Goal: Task Accomplishment & Management: Complete application form

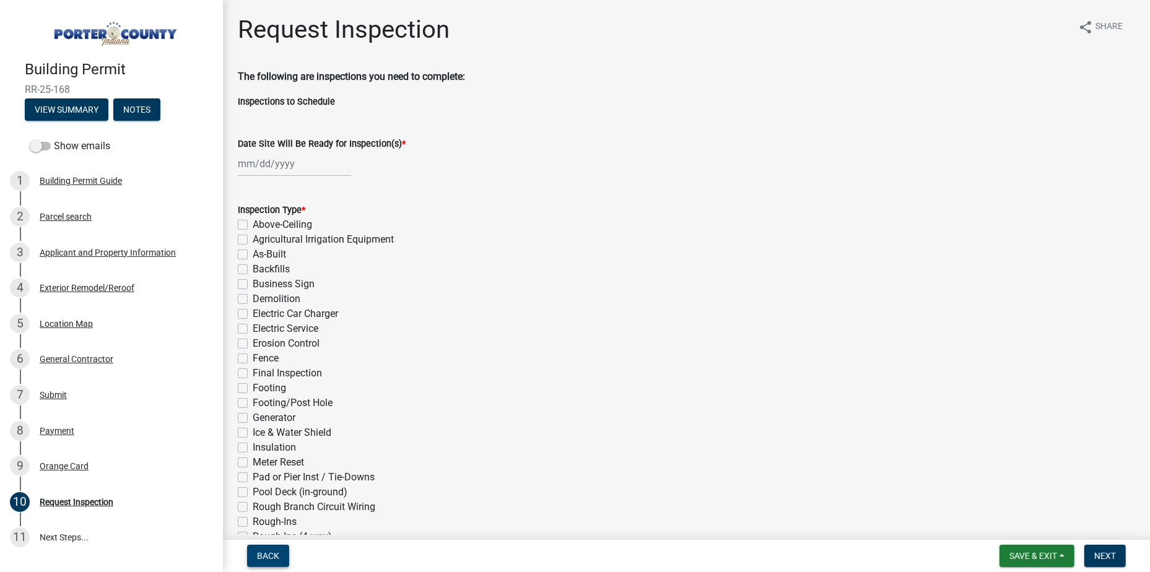
click at [270, 554] on span "Back" at bounding box center [268, 556] width 22 height 10
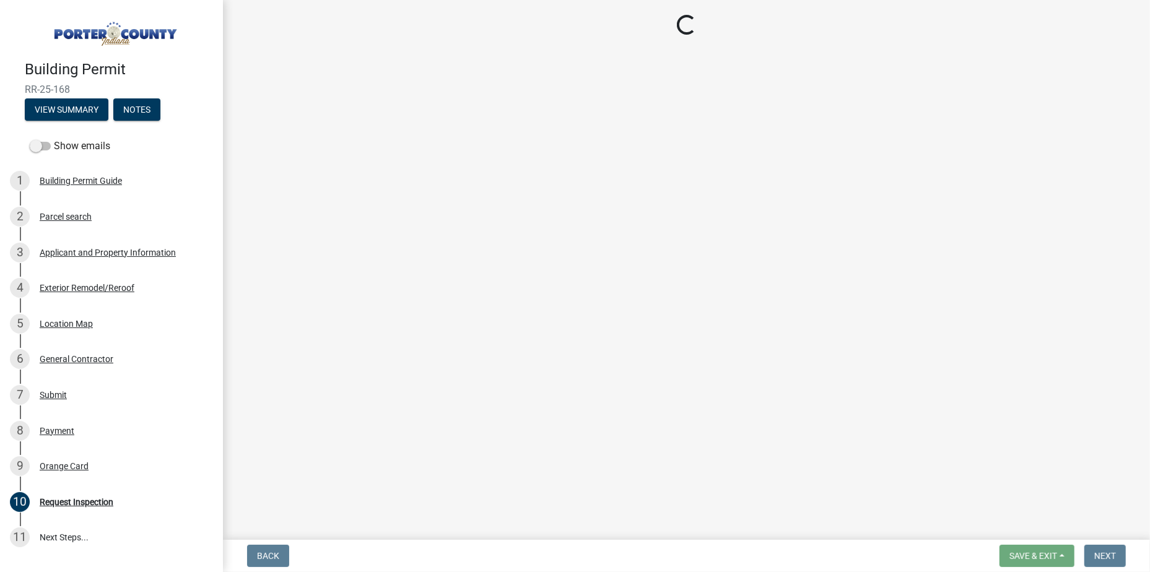
click at [113, 37] on img at bounding box center [114, 30] width 178 height 35
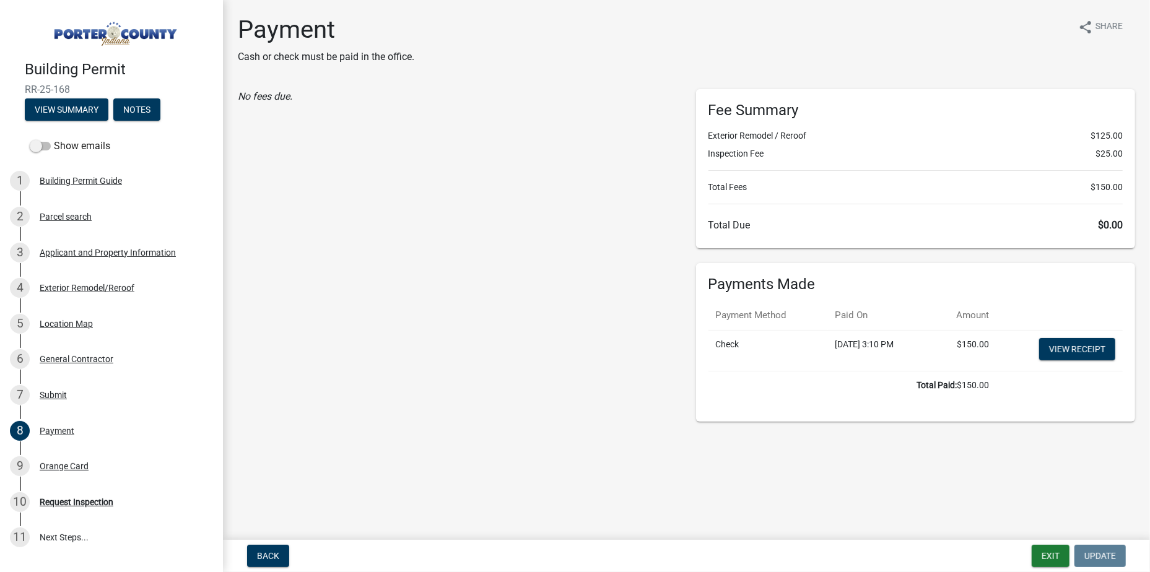
click at [113, 31] on img at bounding box center [114, 30] width 178 height 35
click at [1046, 551] on button "Exit" at bounding box center [1051, 556] width 38 height 22
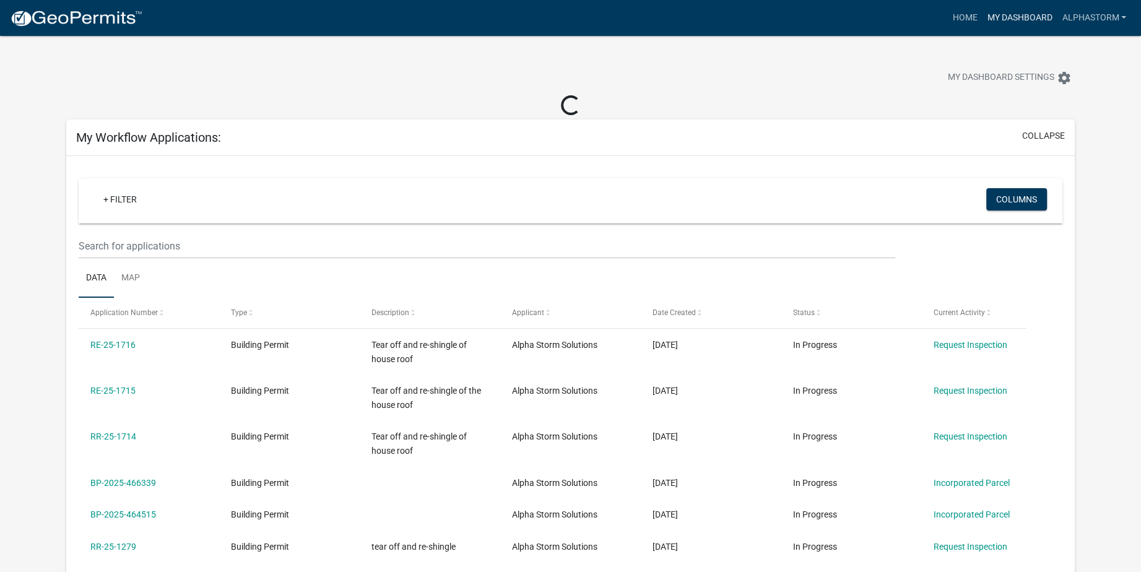
drag, startPoint x: 1030, startPoint y: 15, endPoint x: 1019, endPoint y: 21, distance: 12.5
click at [1030, 15] on link "My Dashboard" at bounding box center [1019, 18] width 75 height 24
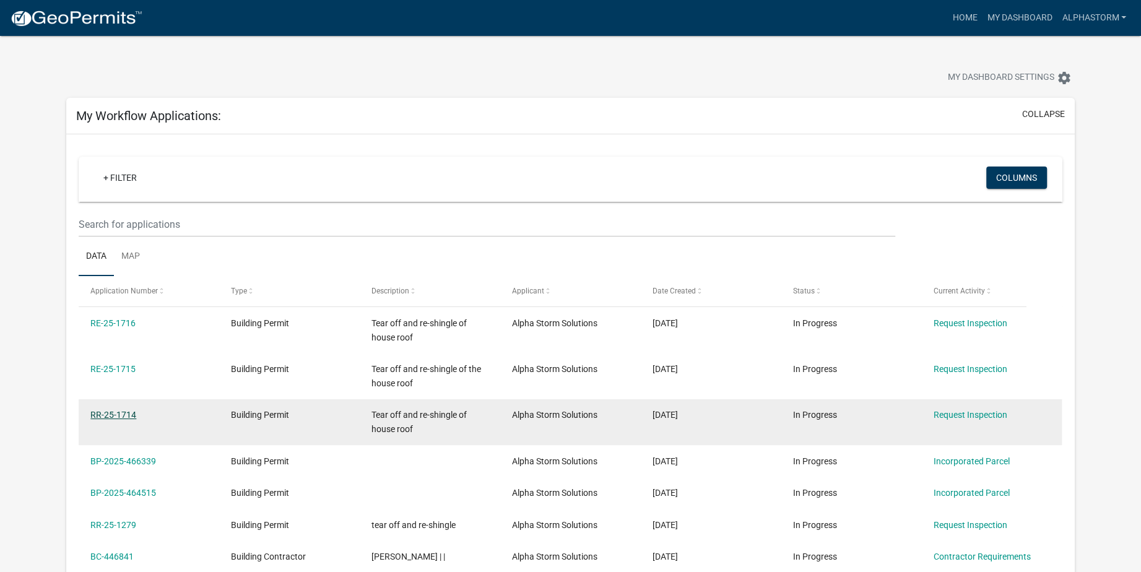
click at [124, 414] on link "RR-25-1714" at bounding box center [113, 415] width 46 height 10
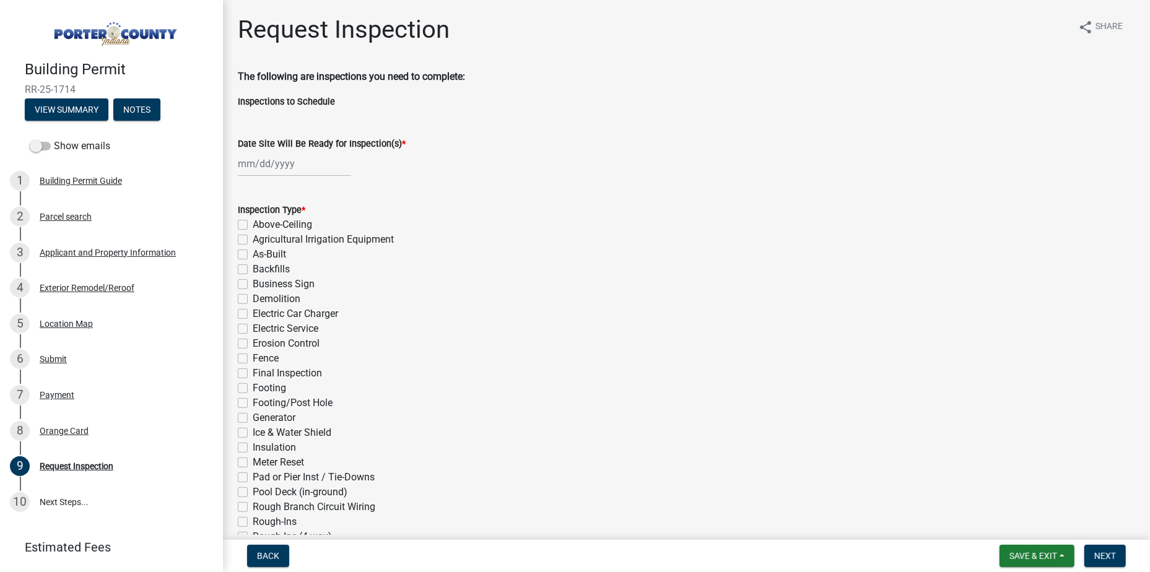
select select "10"
select select "2025"
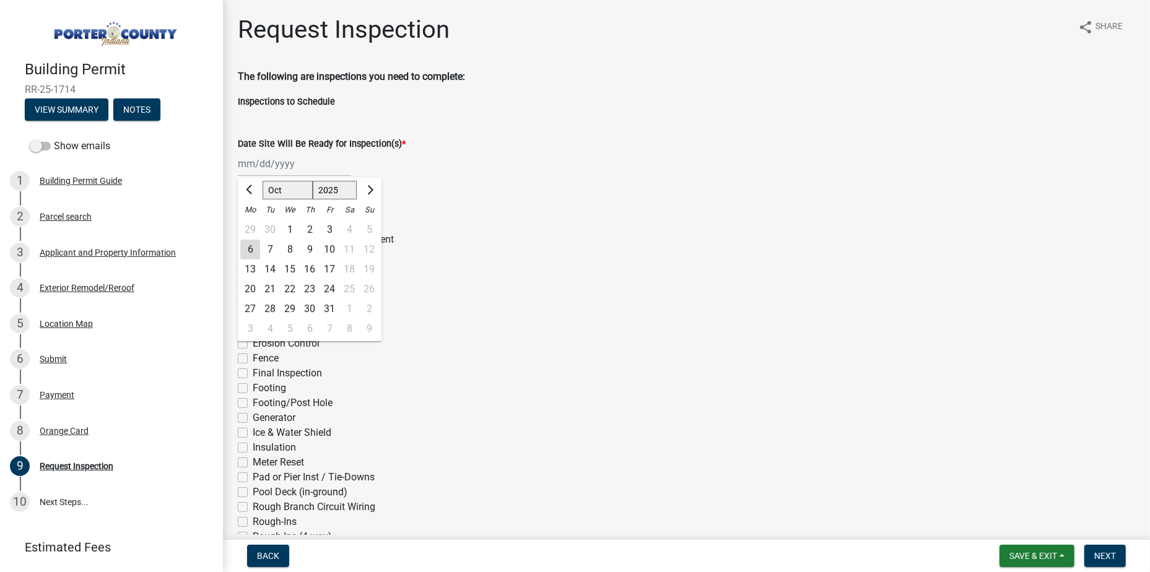
click at [326, 168] on div "[PERSON_NAME] Feb Mar Apr [PERSON_NAME][DATE] Oct Nov [DATE] 1526 1527 1528 152…" at bounding box center [294, 163] width 113 height 25
click at [257, 158] on input "Date Site Will Be Ready for Inspection(s) *" at bounding box center [294, 163] width 113 height 25
click at [250, 248] on div "6" at bounding box center [250, 250] width 20 height 20
type input "[DATE]"
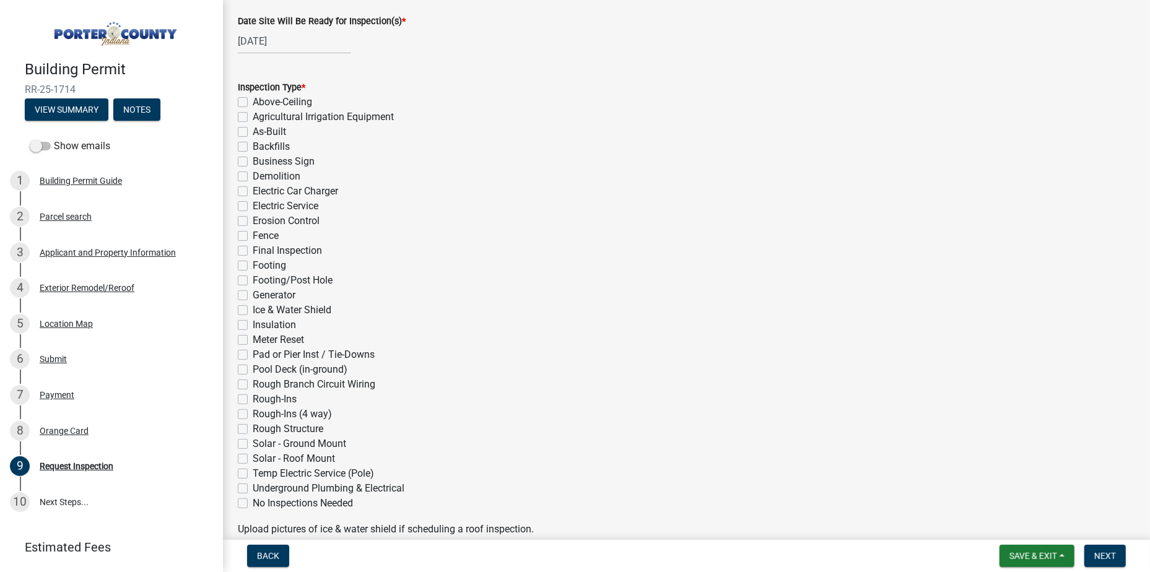
scroll to position [124, 0]
click at [253, 251] on label "Final Inspection" at bounding box center [287, 249] width 69 height 15
click at [253, 250] on input "Final Inspection" at bounding box center [257, 246] width 8 height 8
checkbox input "true"
checkbox input "false"
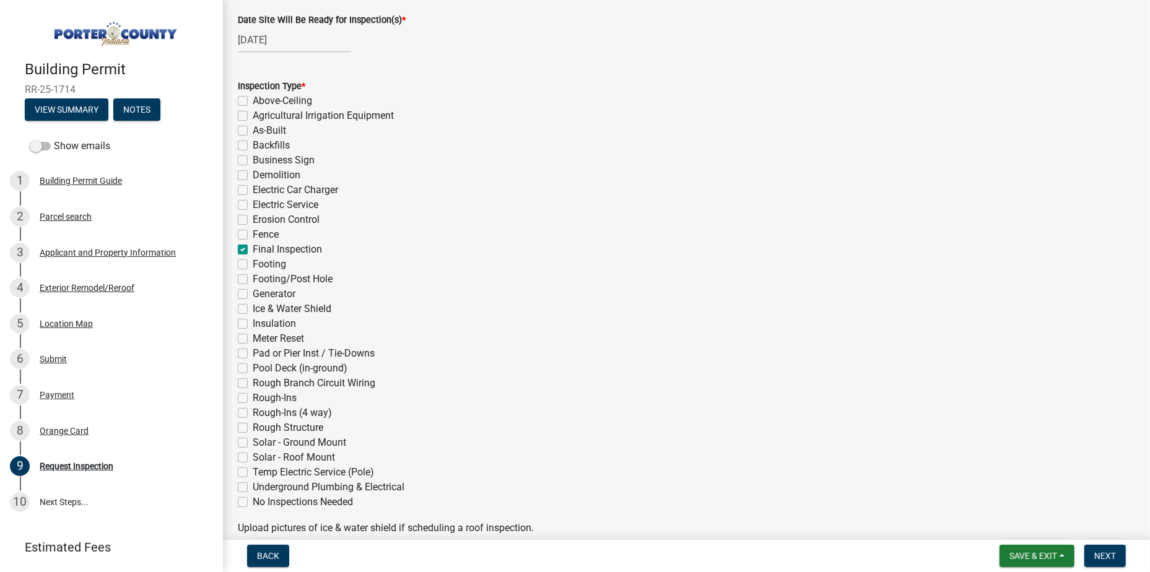
checkbox input "false"
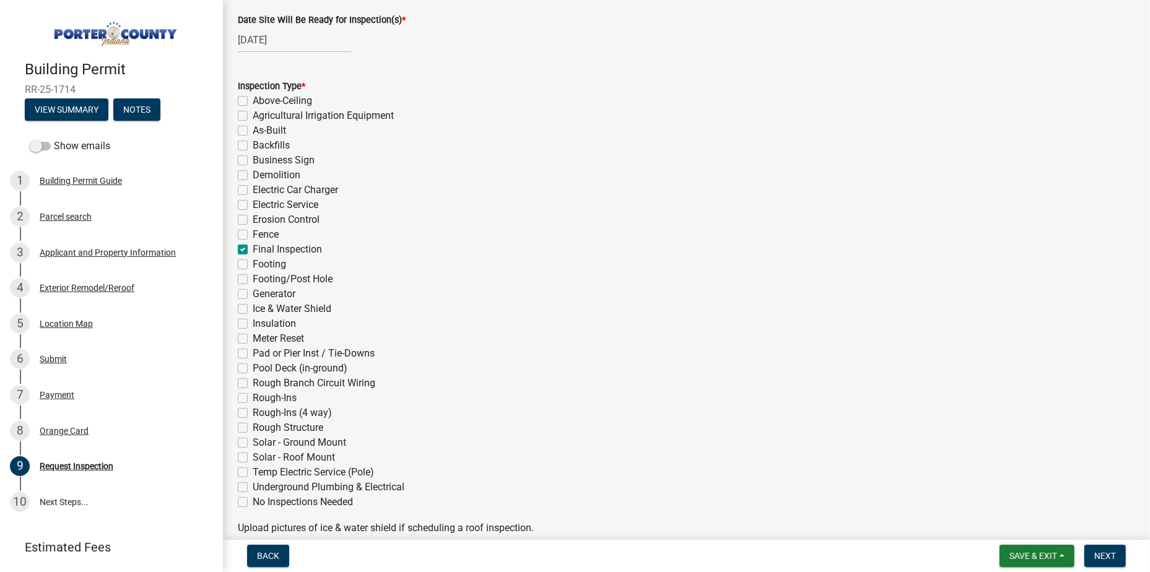
checkbox input "false"
checkbox input "true"
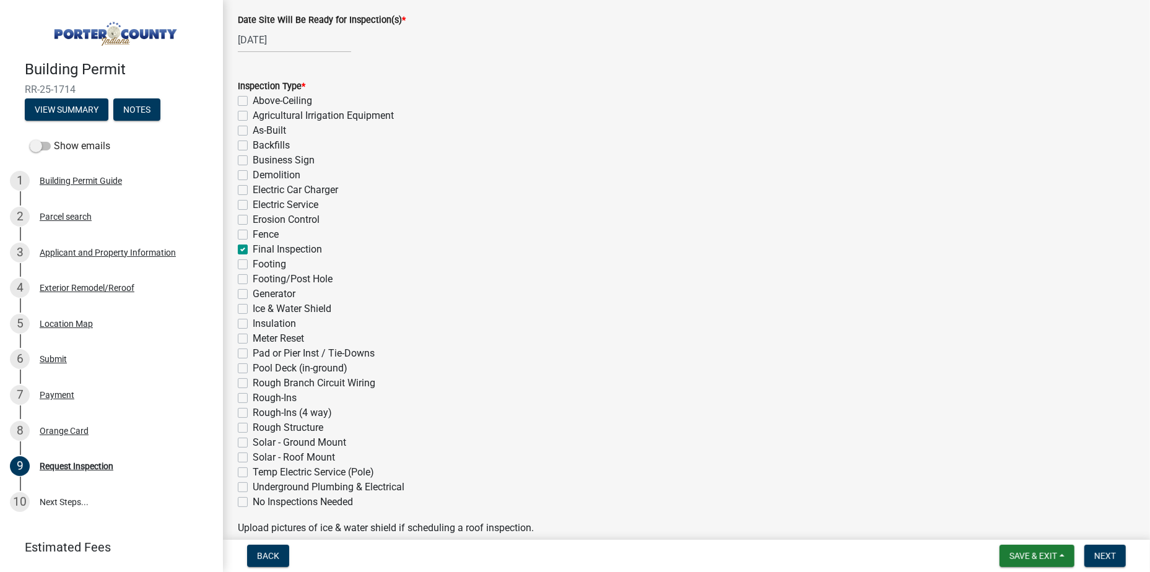
checkbox input "false"
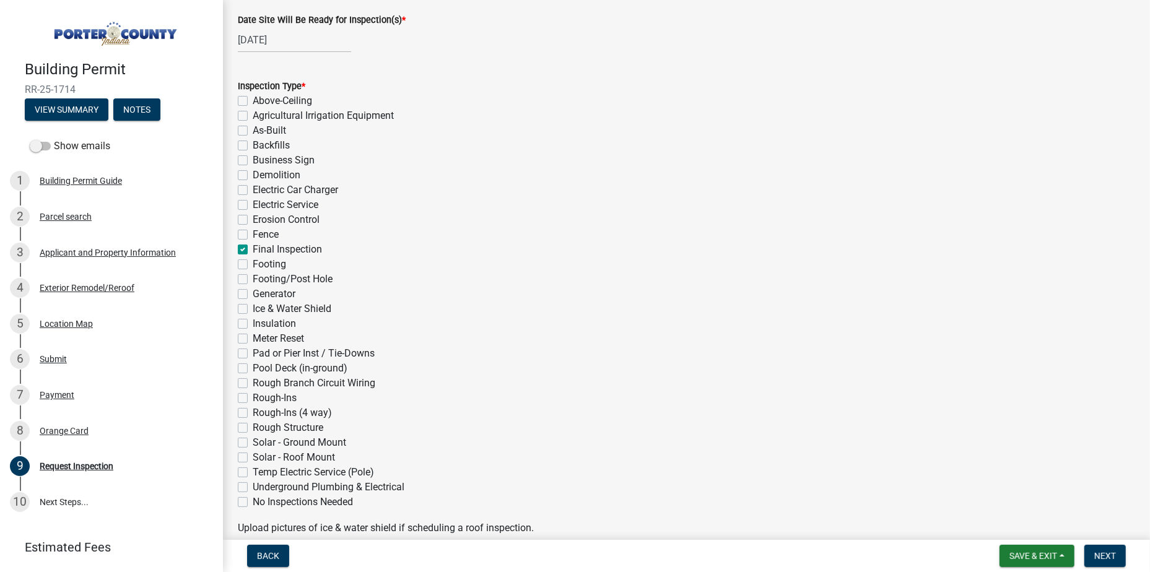
checkbox input "false"
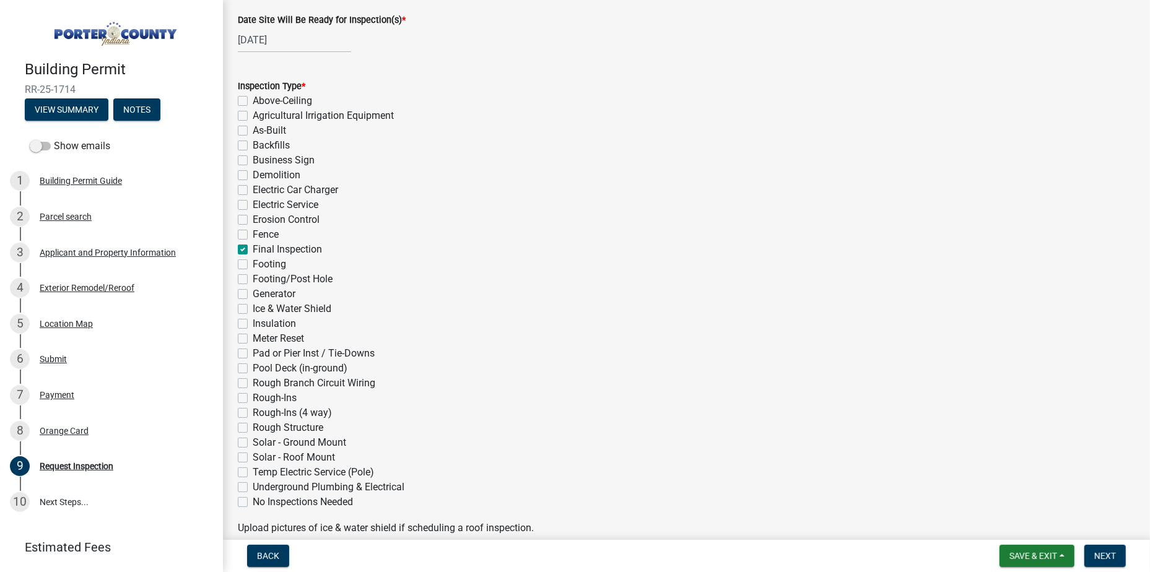
checkbox input "false"
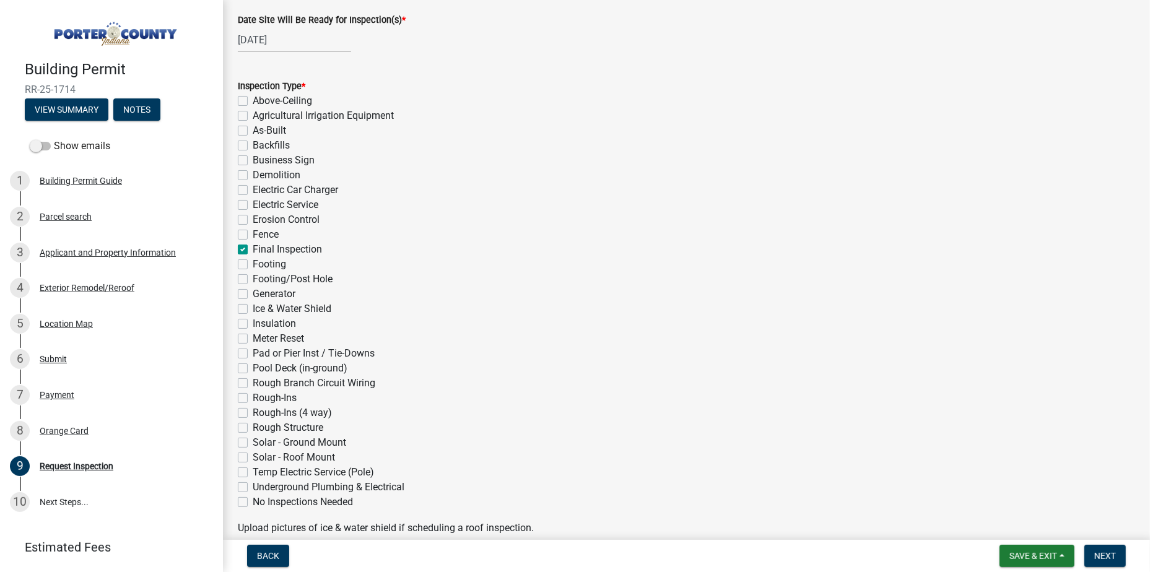
checkbox input "false"
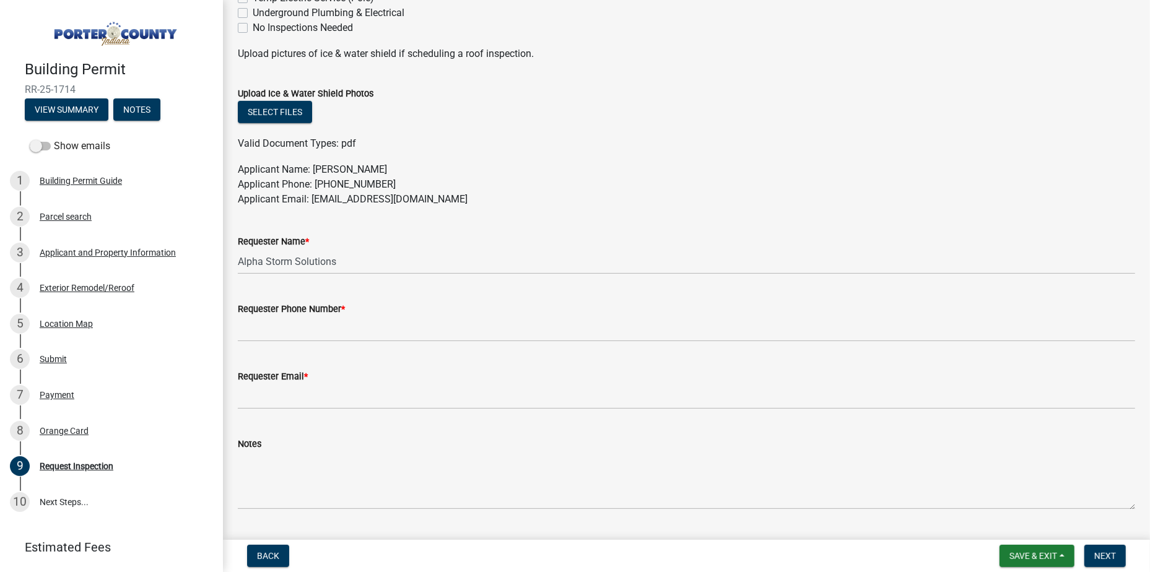
scroll to position [619, 0]
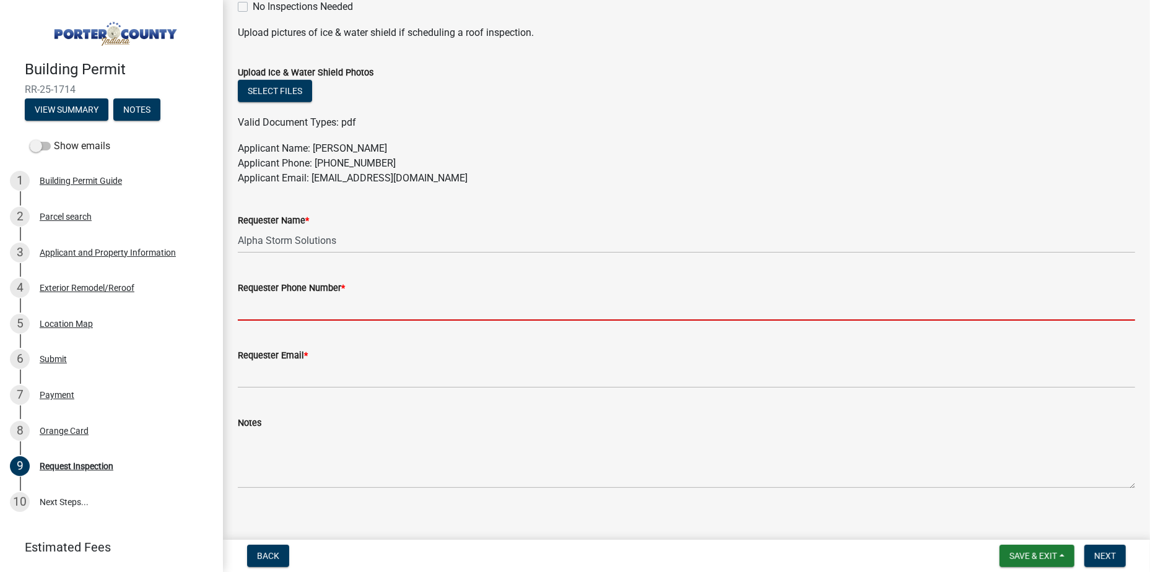
click at [346, 307] on input "Requester Phone Number *" at bounding box center [686, 307] width 897 height 25
type input "2193109517"
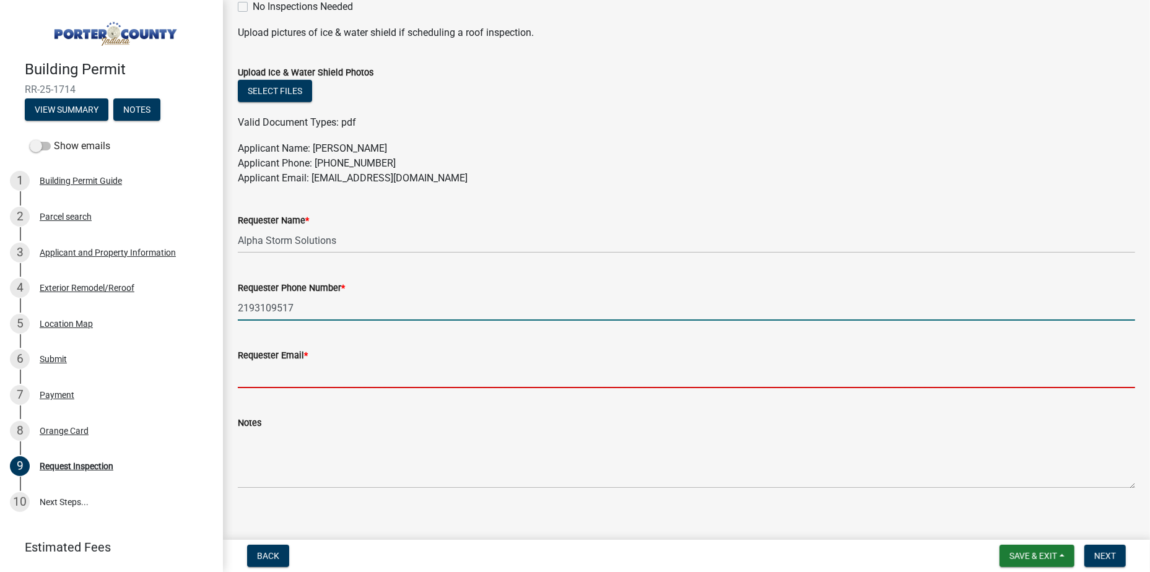
type input "[EMAIL_ADDRESS][DOMAIN_NAME]"
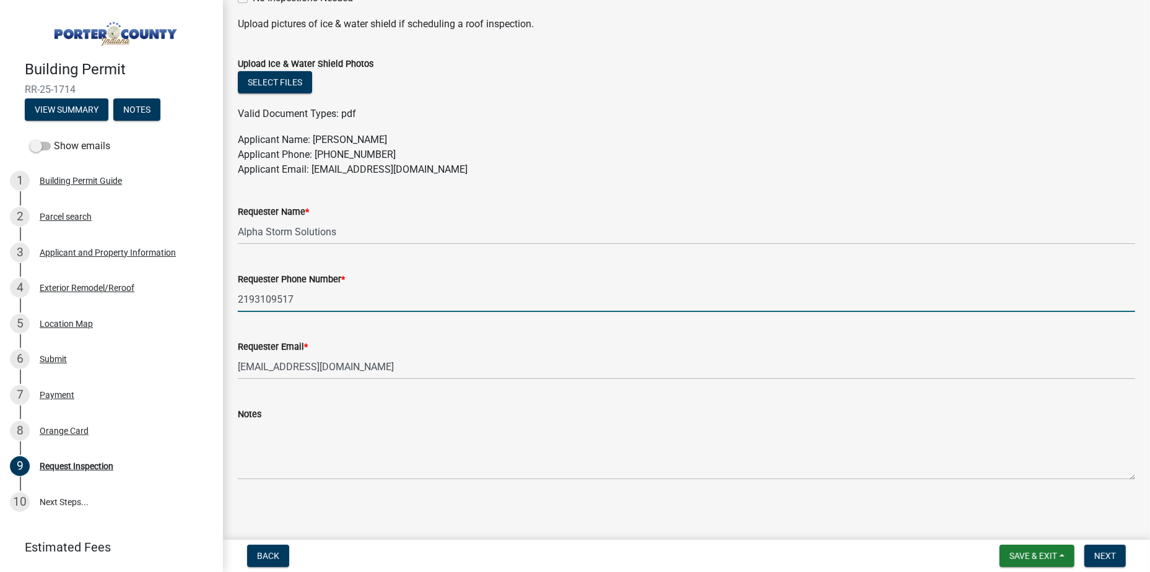
scroll to position [630, 0]
click at [1100, 563] on button "Next" at bounding box center [1104, 556] width 41 height 22
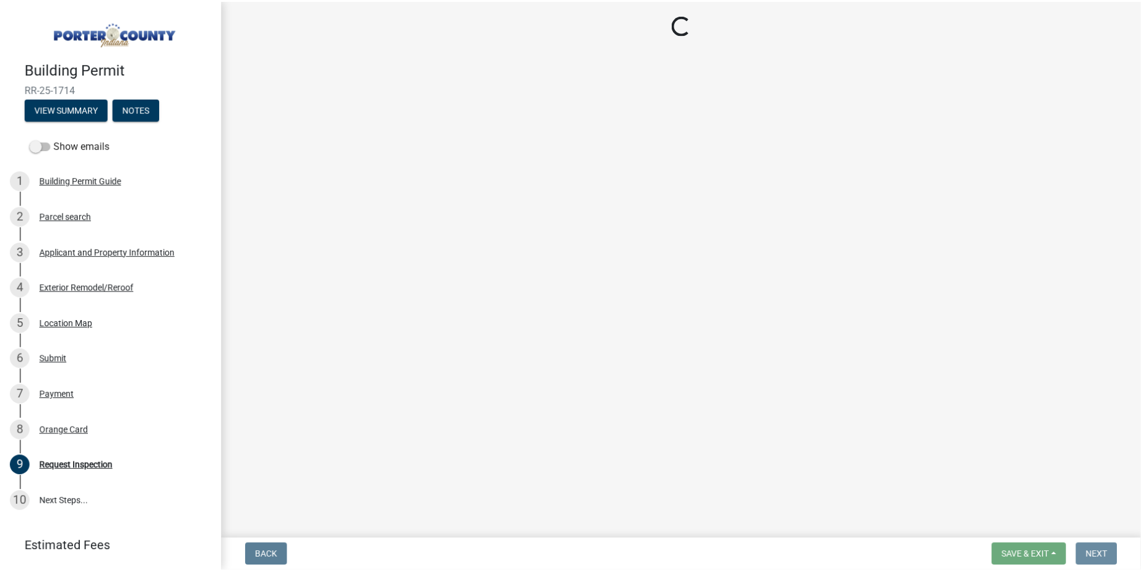
scroll to position [0, 0]
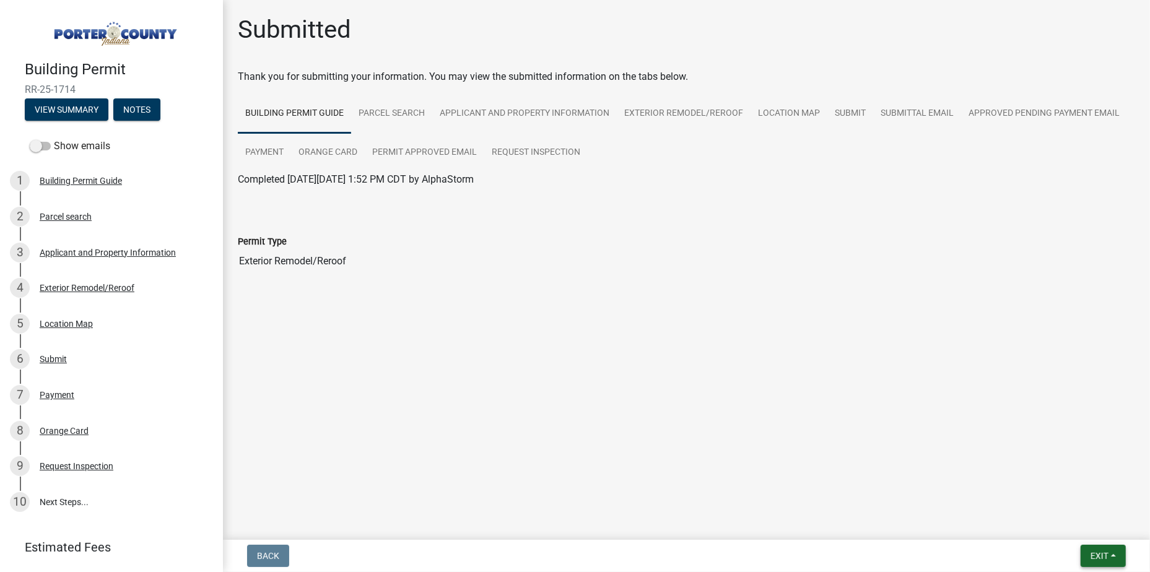
click at [1091, 549] on button "Exit" at bounding box center [1103, 556] width 45 height 22
click at [1054, 521] on button "Save & Exit" at bounding box center [1076, 524] width 99 height 30
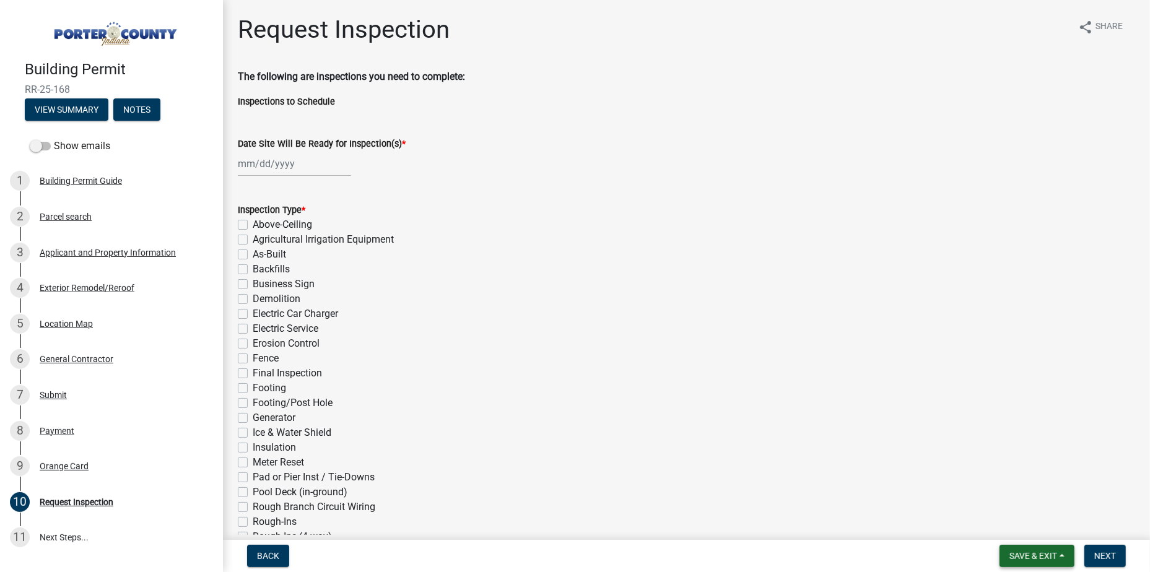
click at [1029, 555] on span "Save & Exit" at bounding box center [1033, 556] width 48 height 10
click at [1018, 524] on button "Save & Exit" at bounding box center [1024, 524] width 99 height 30
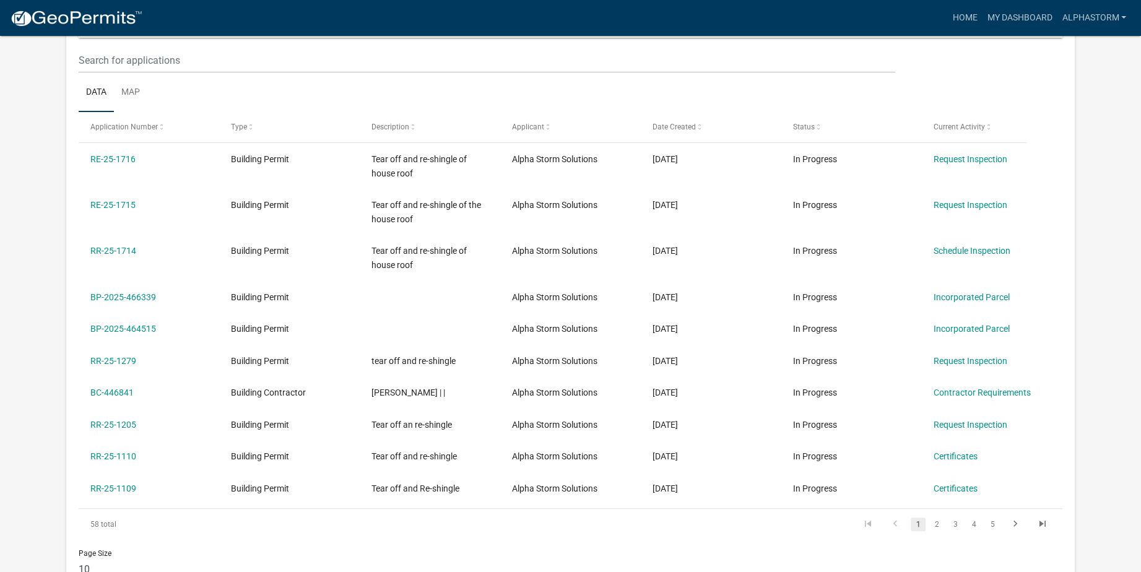
scroll to position [186, 0]
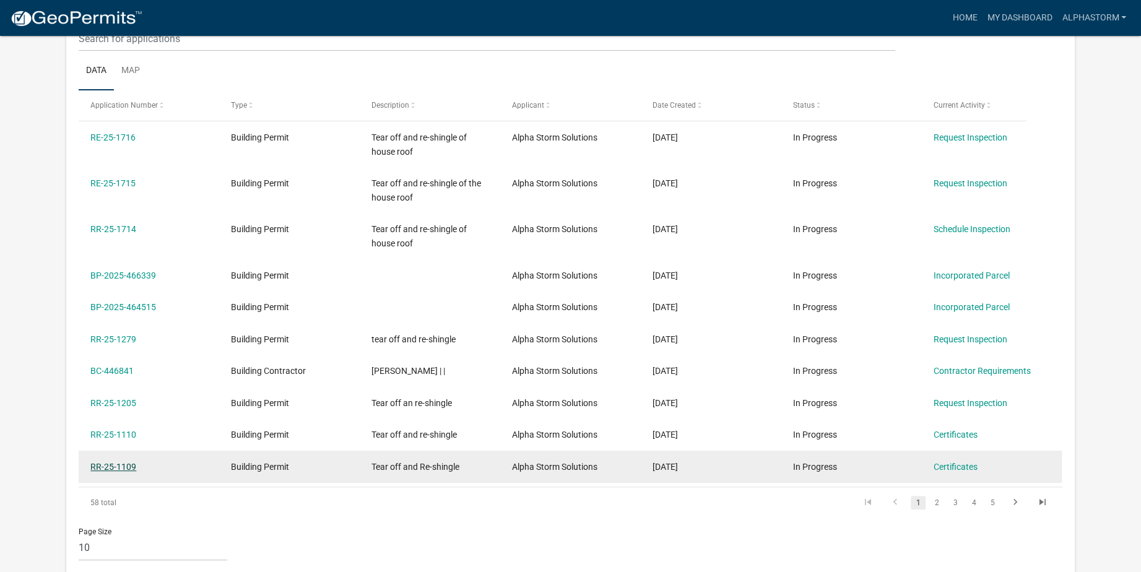
click at [98, 466] on link "RR-25-1109" at bounding box center [113, 467] width 46 height 10
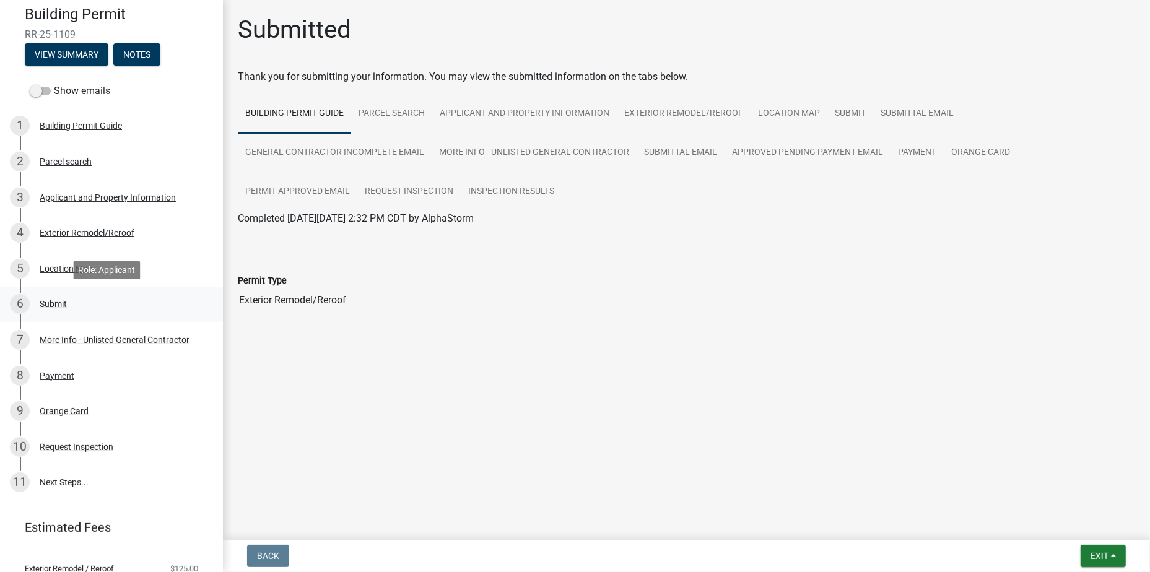
scroll to position [124, 0]
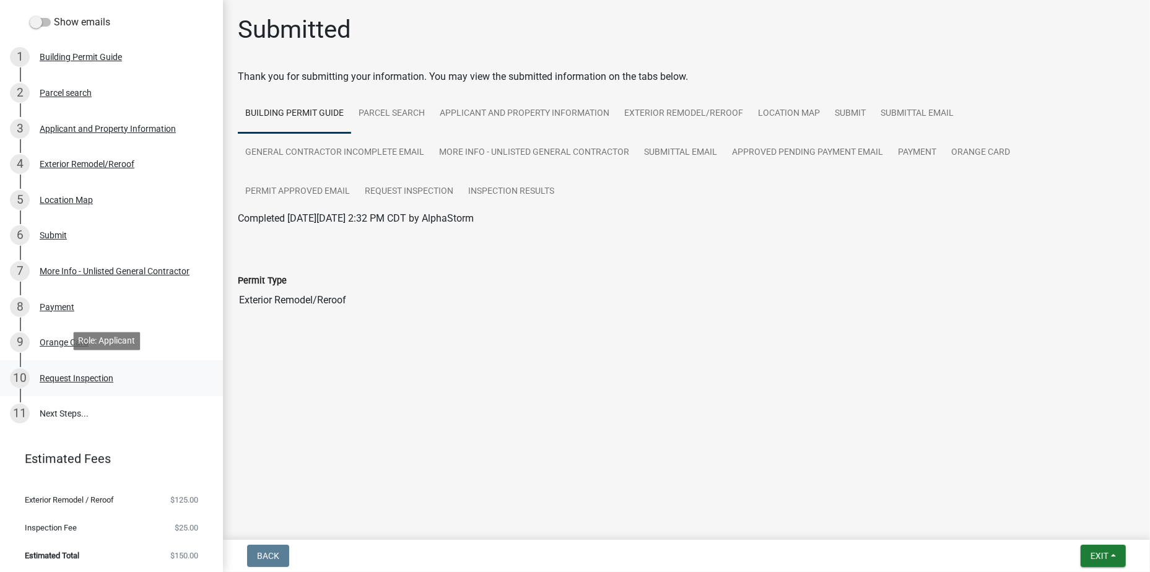
click at [97, 378] on div "Request Inspection" at bounding box center [77, 378] width 74 height 9
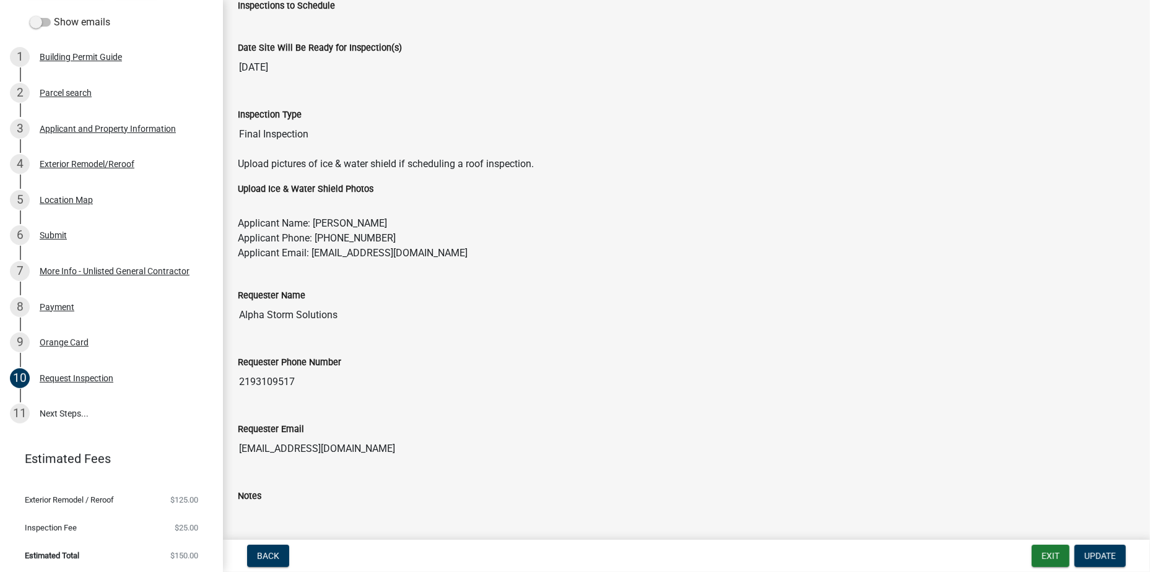
scroll to position [236, 0]
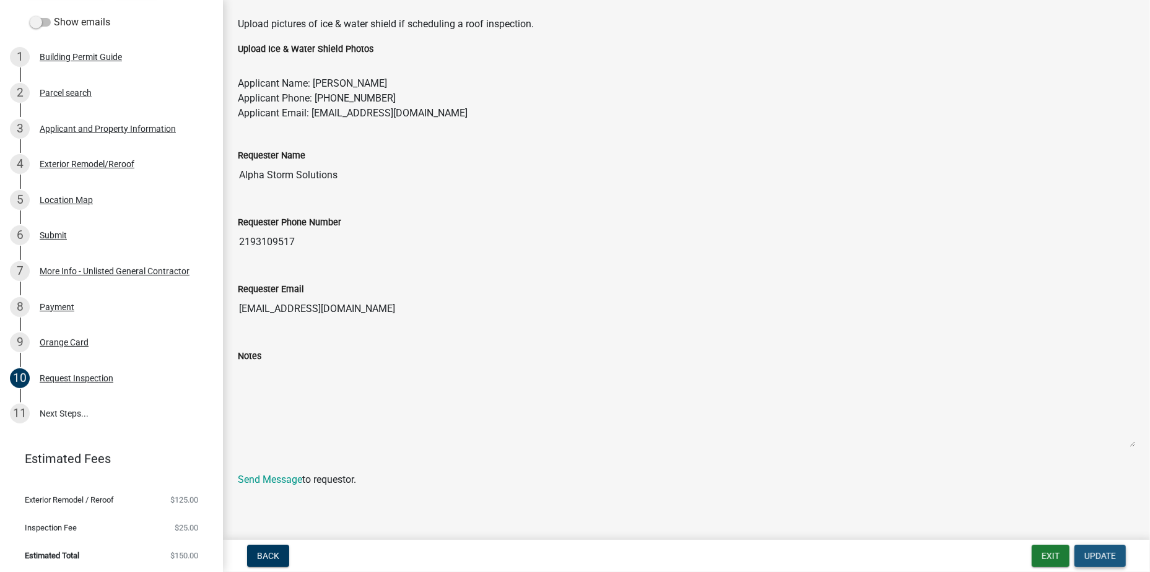
click at [1102, 563] on button "Update" at bounding box center [1099, 556] width 51 height 22
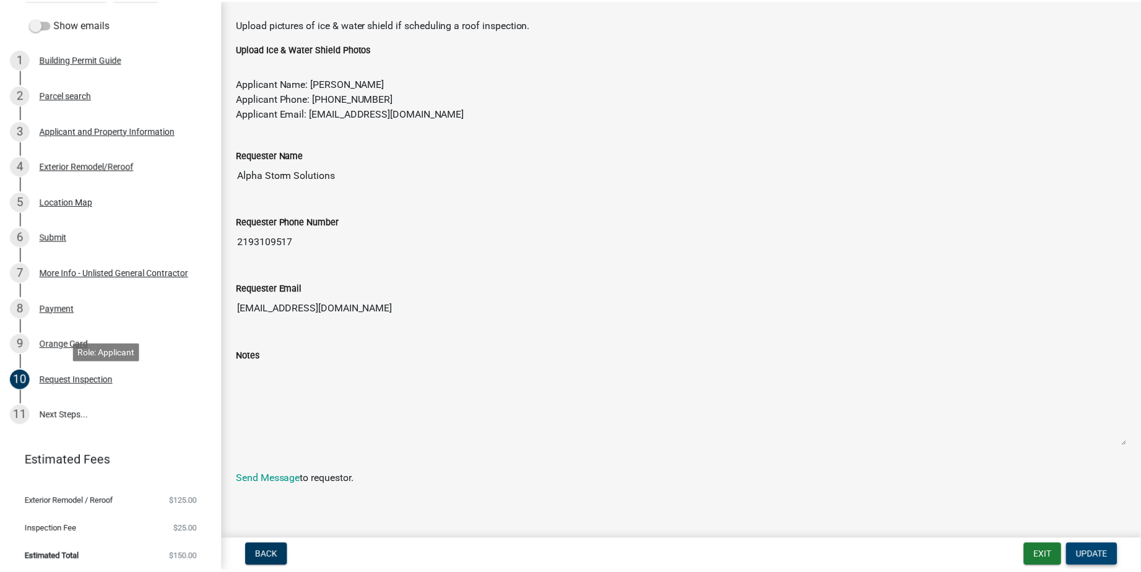
scroll to position [124, 0]
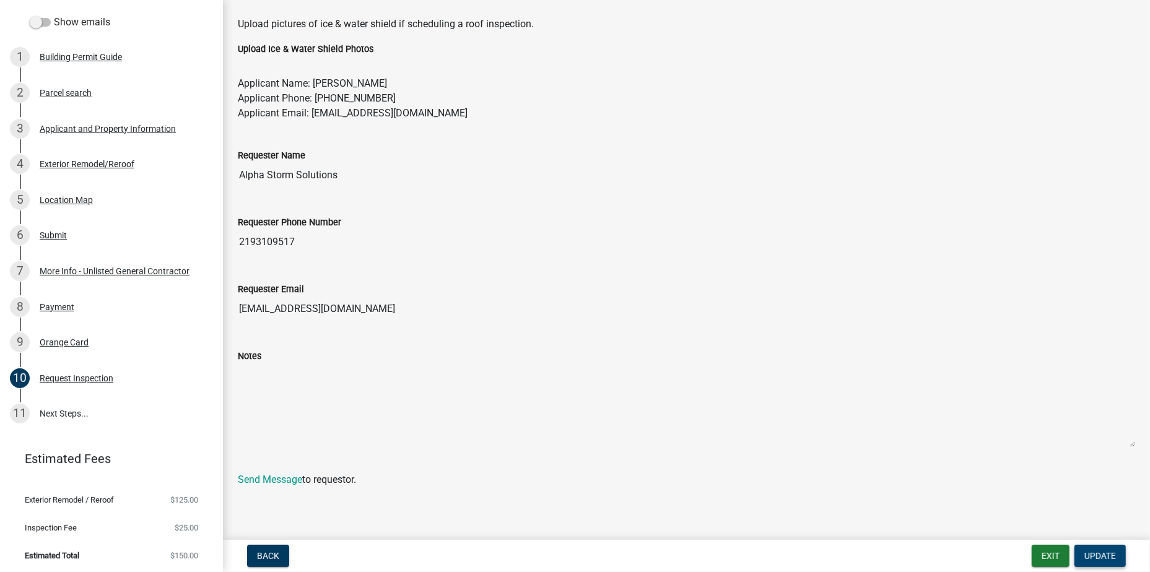
click at [1093, 548] on button "Update" at bounding box center [1099, 556] width 51 height 22
click at [1051, 557] on button "Exit" at bounding box center [1051, 556] width 38 height 22
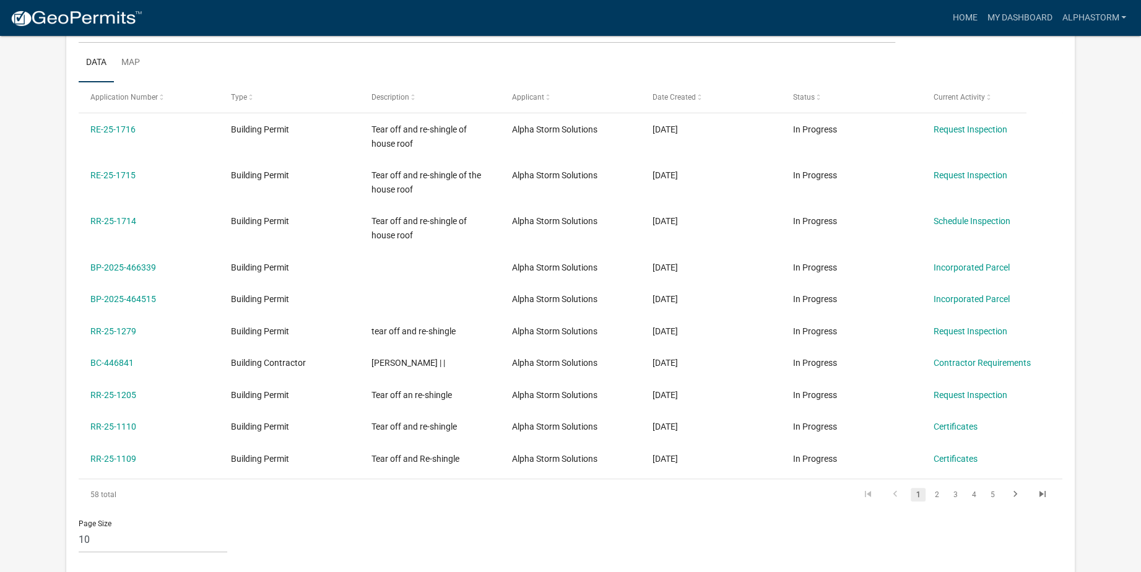
scroll to position [165, 0]
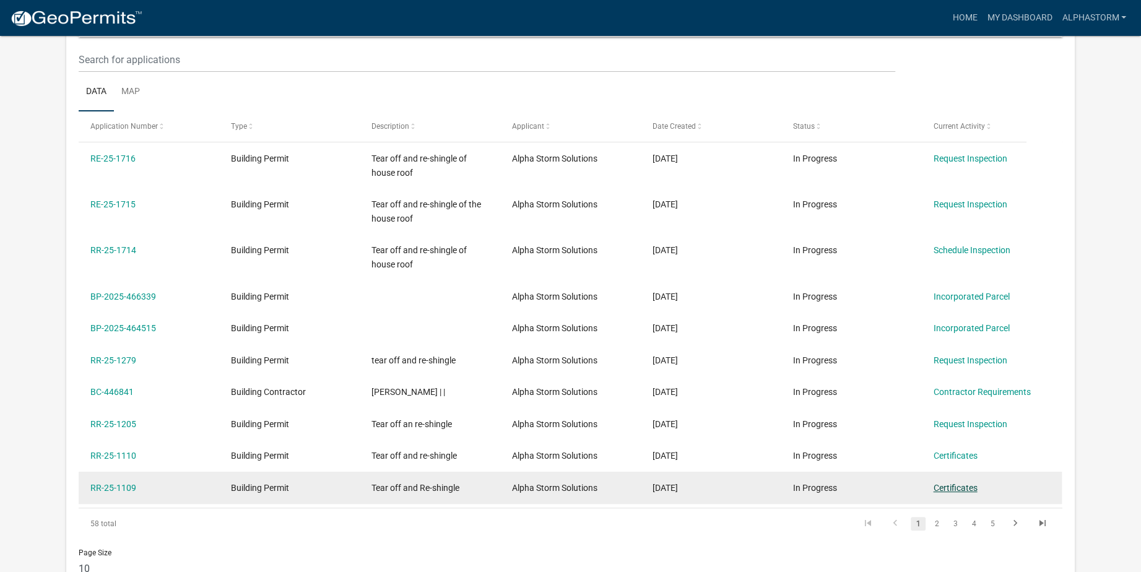
click at [946, 489] on link "Certificates" at bounding box center [955, 488] width 44 height 10
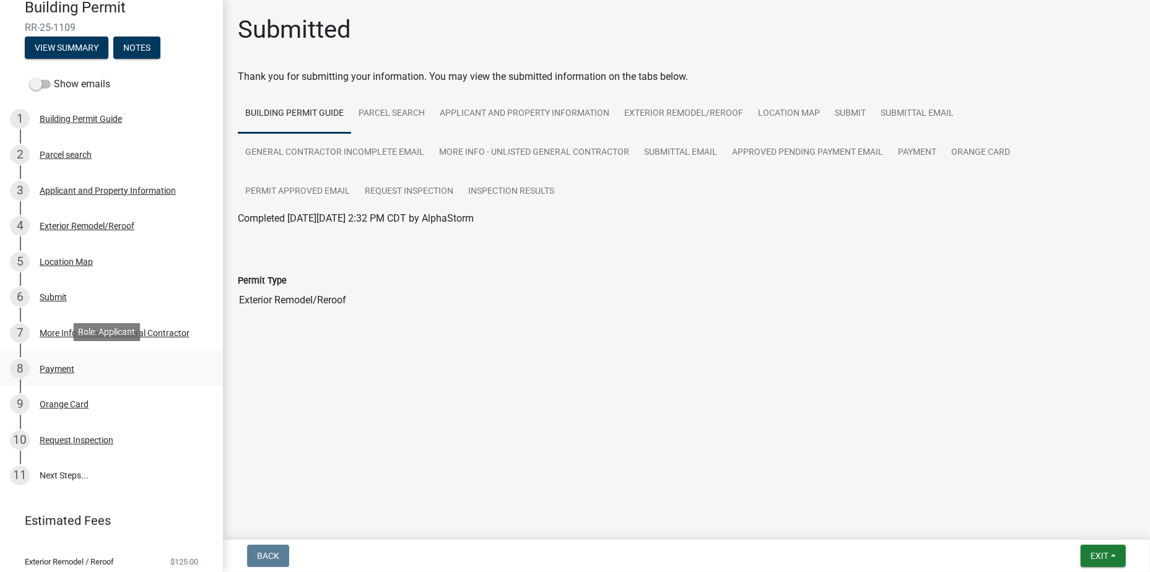
scroll to position [124, 0]
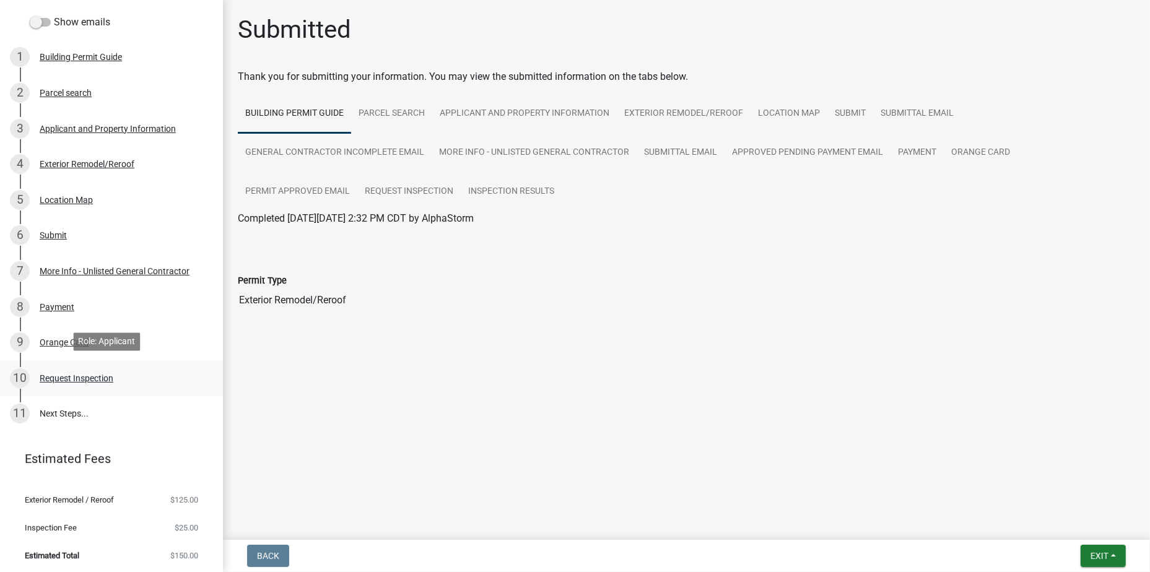
click at [95, 375] on div "Request Inspection" at bounding box center [77, 378] width 74 height 9
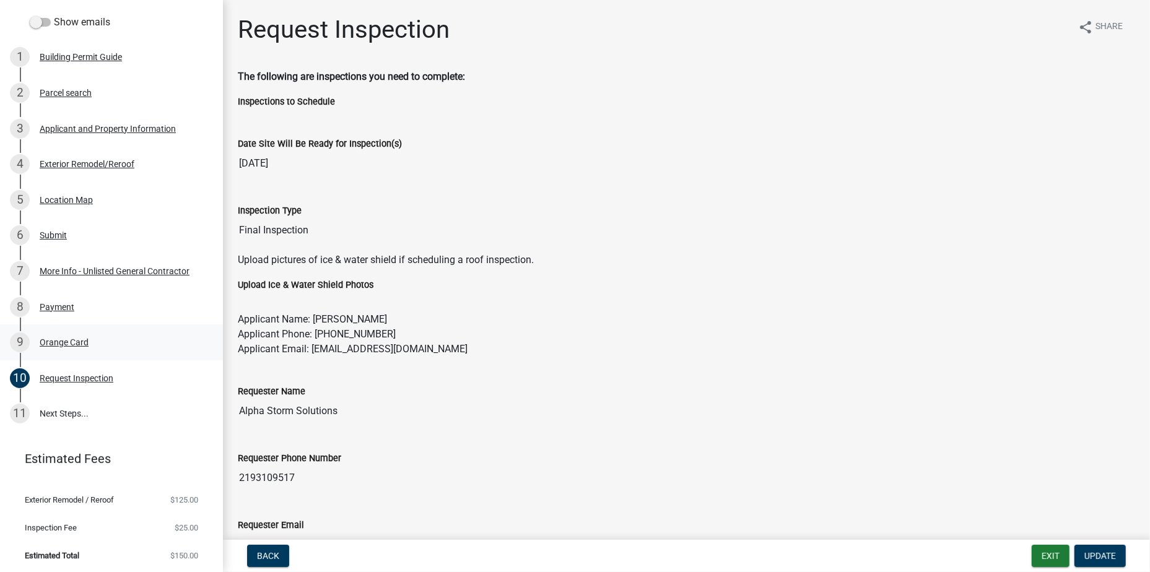
click at [74, 339] on div "Orange Card" at bounding box center [64, 342] width 49 height 9
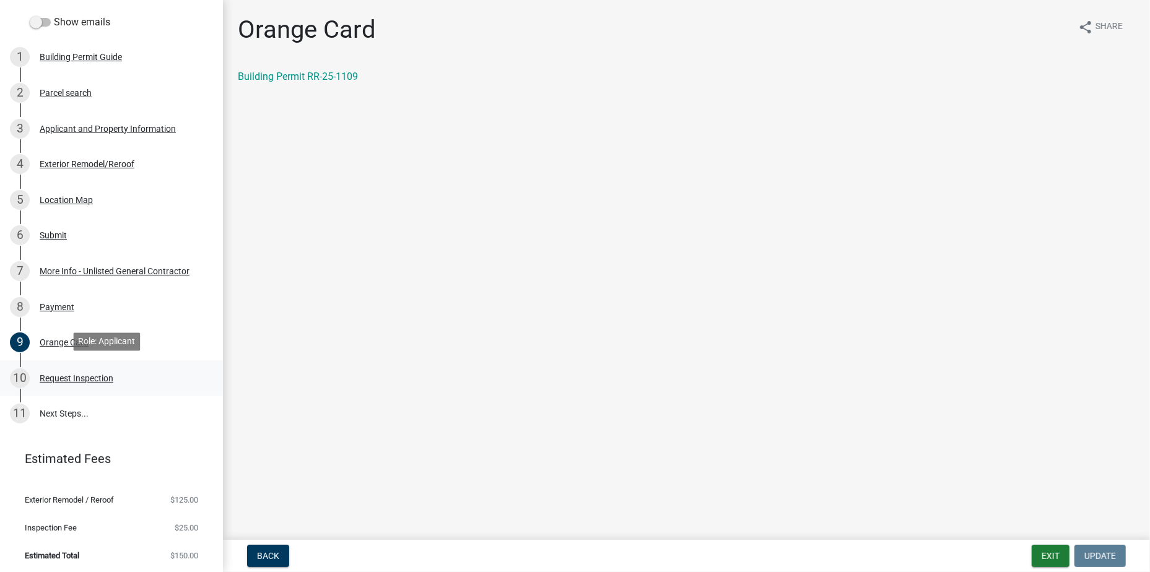
click at [95, 374] on div "Request Inspection" at bounding box center [77, 378] width 74 height 9
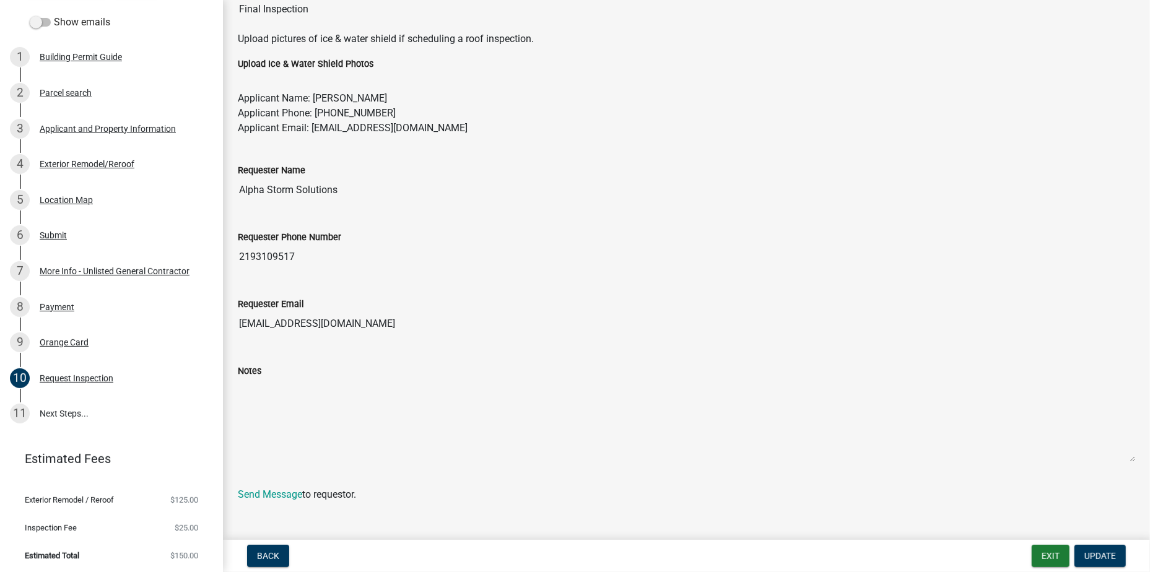
scroll to position [236, 0]
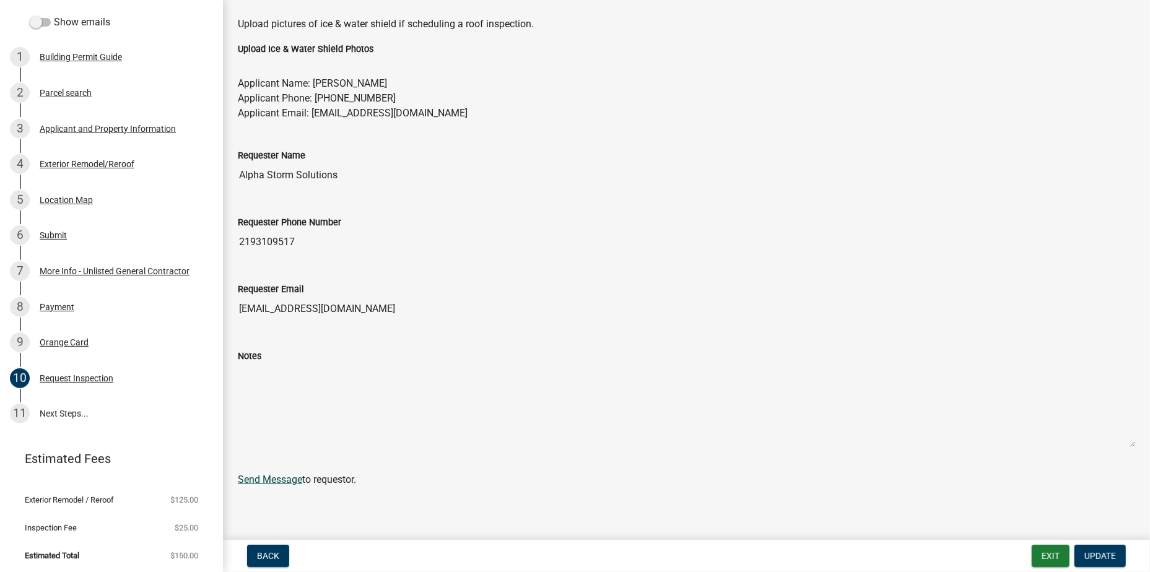
click at [261, 479] on link "Send Message" at bounding box center [270, 480] width 64 height 12
drag, startPoint x: 812, startPoint y: 441, endPoint x: 806, endPoint y: 445, distance: 8.1
click at [812, 441] on textarea "Notes" at bounding box center [686, 405] width 897 height 84
click at [416, 394] on textarea "Notes" at bounding box center [686, 405] width 897 height 84
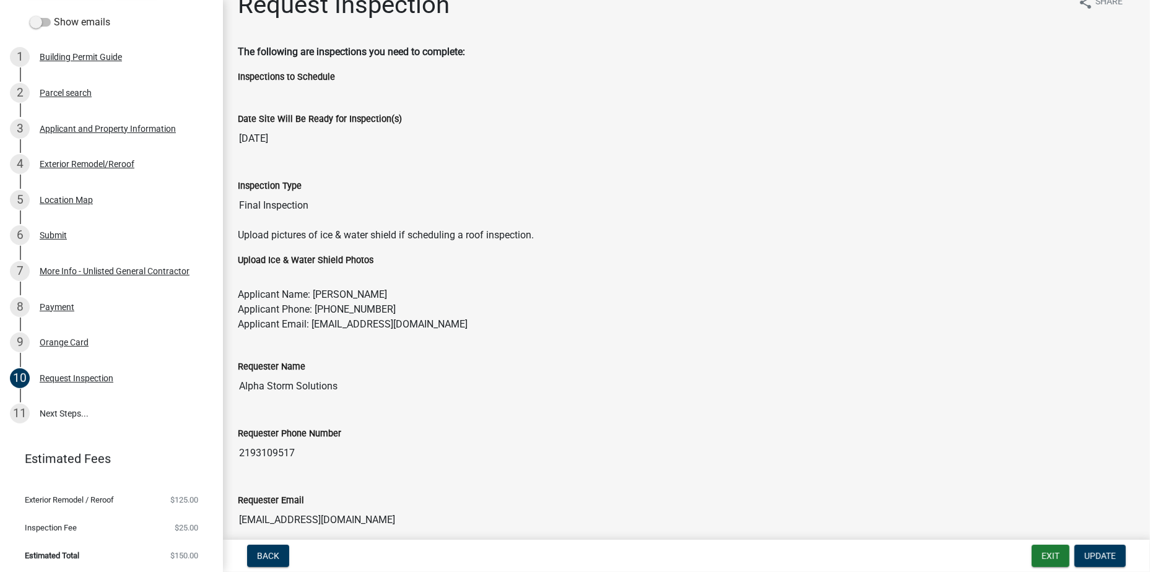
scroll to position [0, 0]
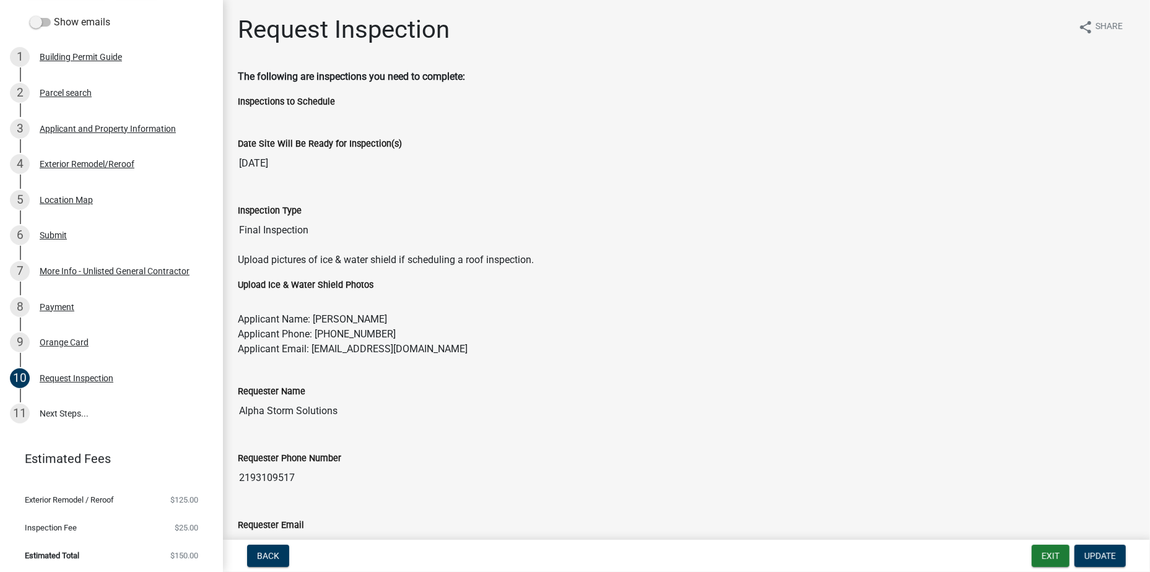
drag, startPoint x: 432, startPoint y: 337, endPoint x: 367, endPoint y: 270, distance: 93.3
click at [367, 270] on div "Upload pictures of ice & water shield if scheduling a roof inspection." at bounding box center [686, 265] width 916 height 25
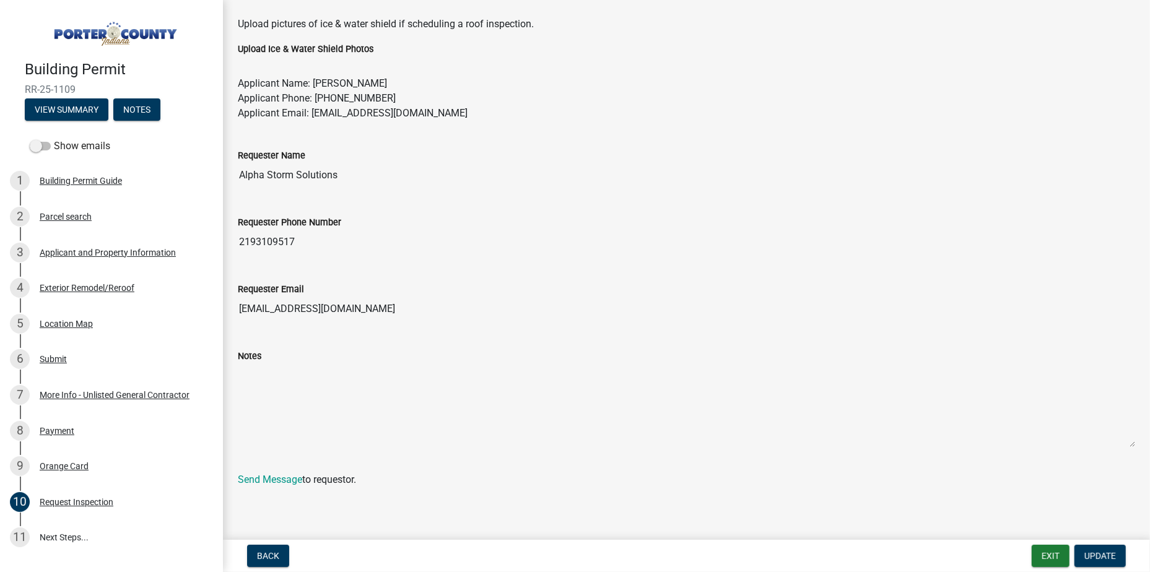
click at [92, 29] on img at bounding box center [114, 30] width 178 height 35
click at [102, 37] on img at bounding box center [114, 30] width 178 height 35
